Goal: Find contact information: Find contact information

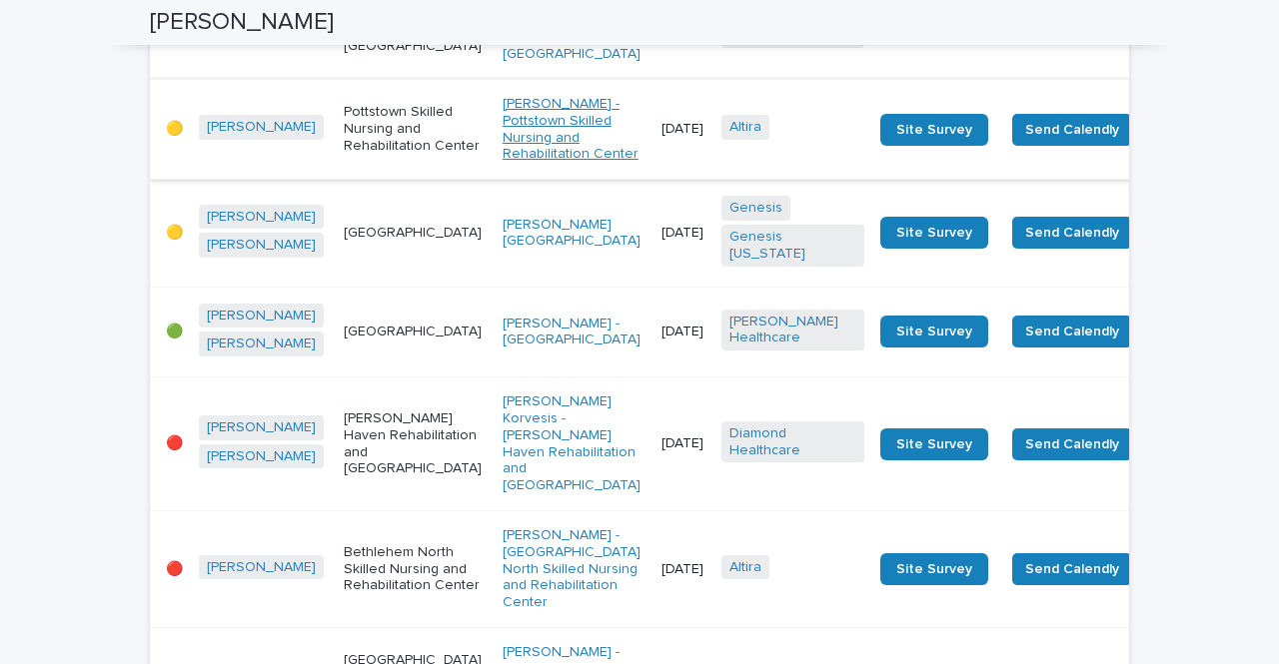
scroll to position [2098, 0]
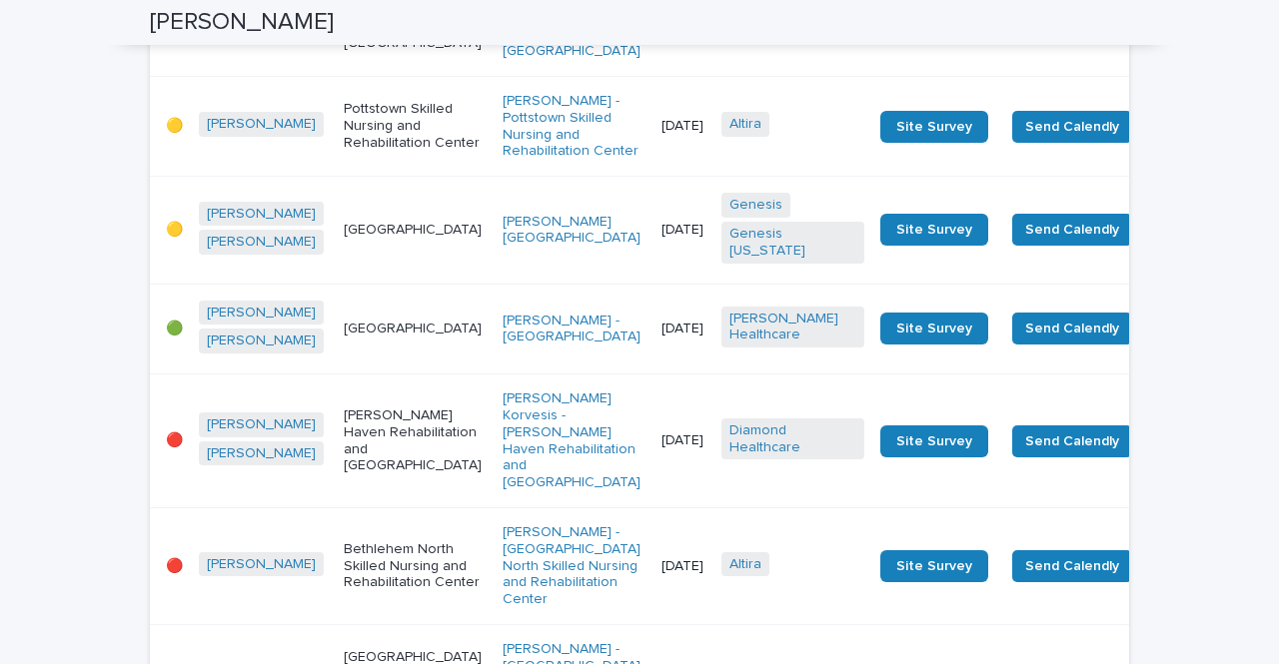
click at [653, 176] on td "[DATE]" at bounding box center [683, 126] width 60 height 100
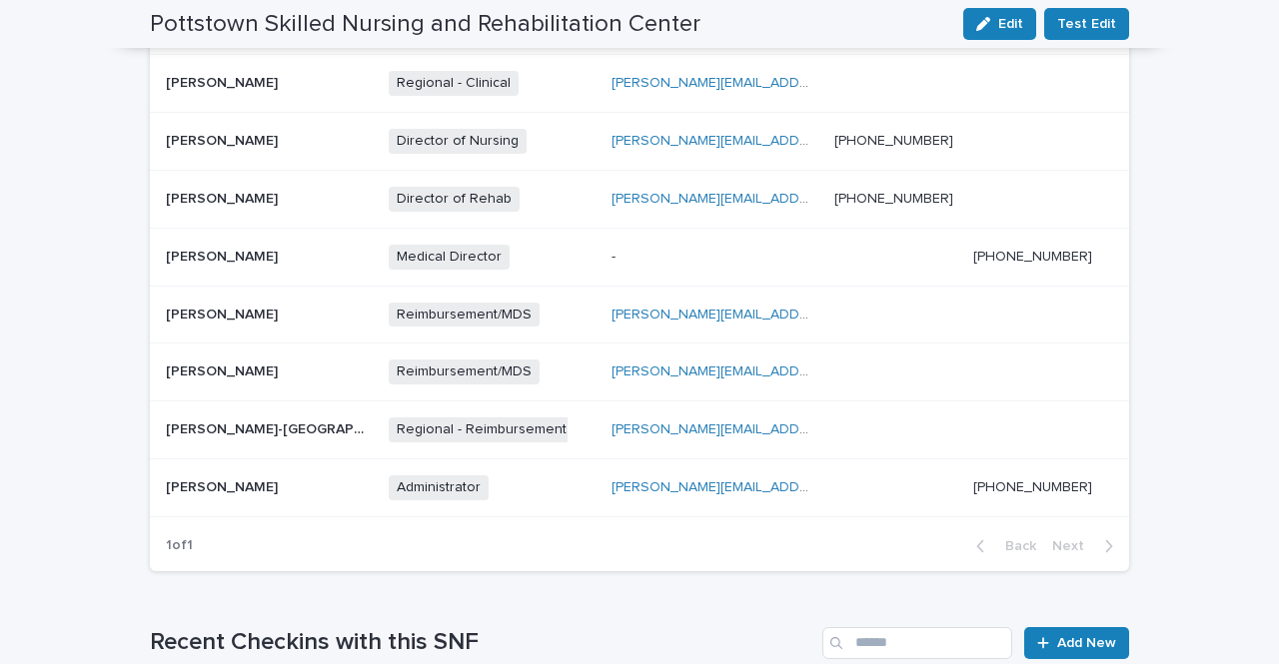
scroll to position [738, 0]
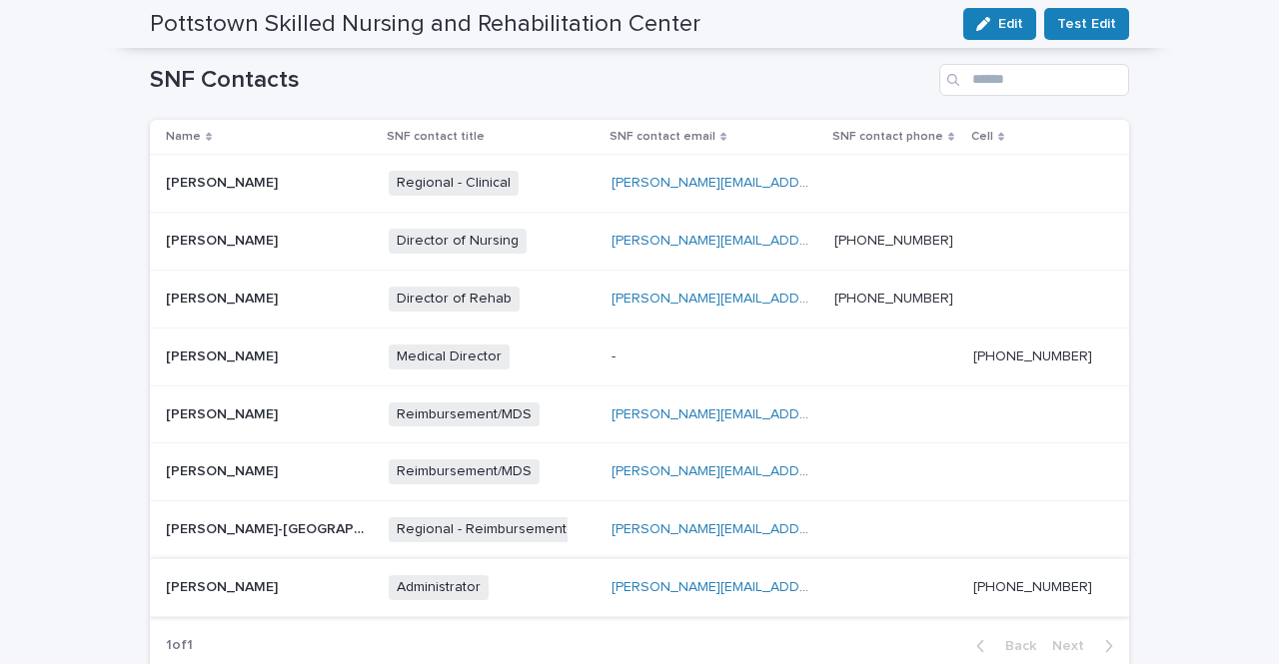
click at [727, 580] on link "Teronna.bosserman@genesishcc.com" at bounding box center [778, 587] width 335 height 14
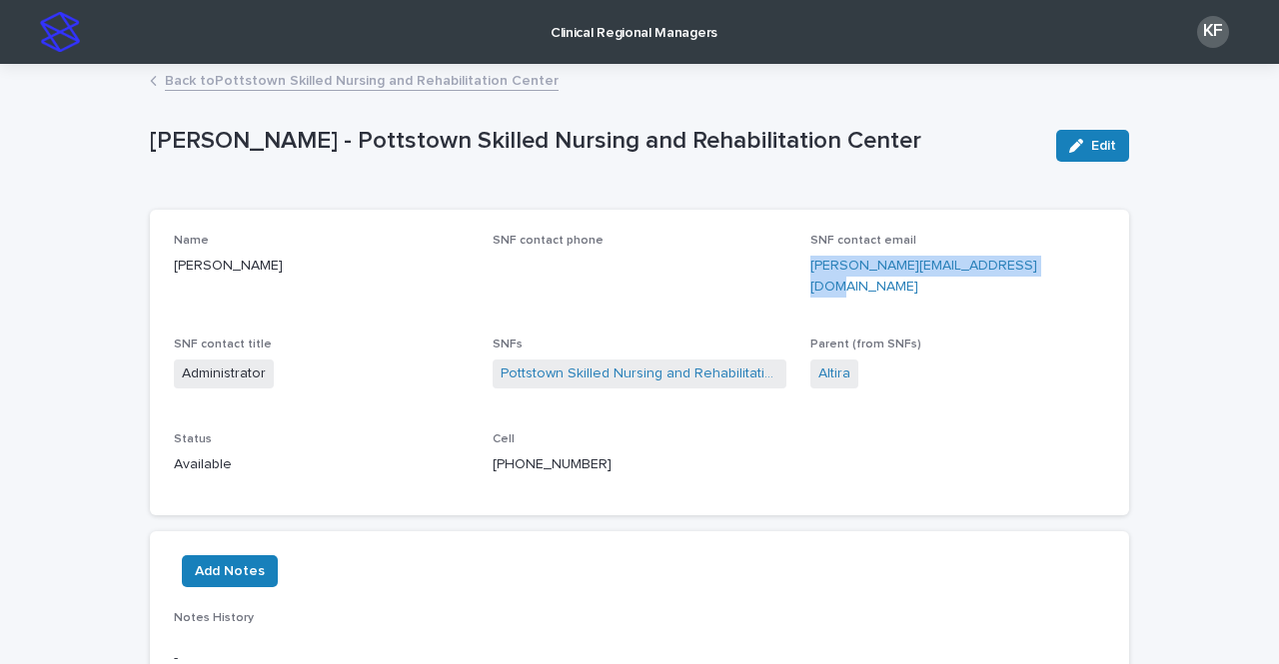
drag, startPoint x: 1045, startPoint y: 259, endPoint x: 798, endPoint y: 267, distance: 246.9
click at [798, 267] on div "Name Teronna Bosserman SNF contact phone SNF contact email Teronna.bosserman@ge…" at bounding box center [639, 363] width 931 height 258
copy link "Teronna.bosserman@genesishcc.com"
